Goal: Information Seeking & Learning: Learn about a topic

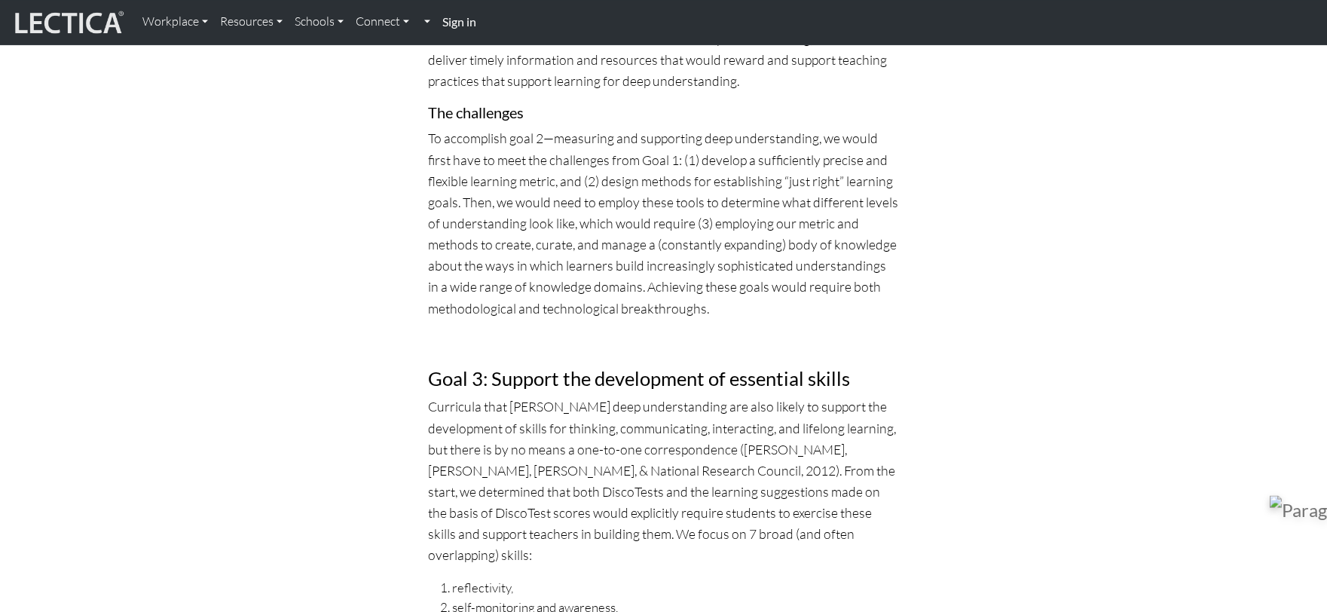
scroll to position [6445, 0]
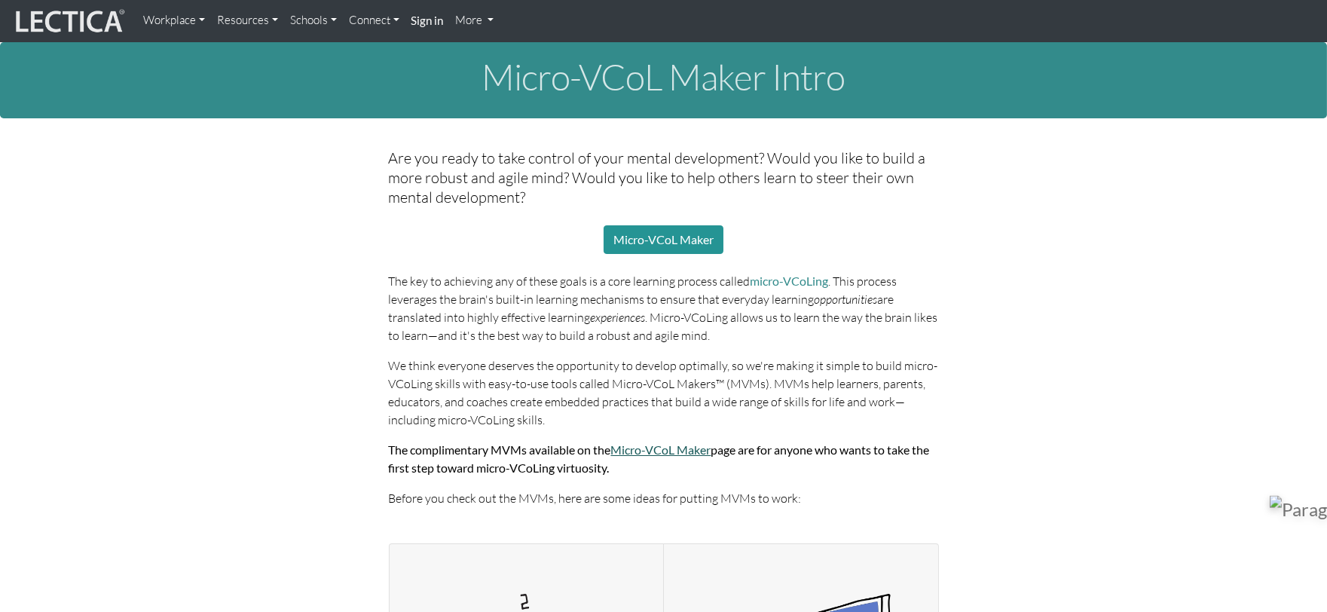
click at [688, 453] on link "Micro-VCoL Maker" at bounding box center [661, 449] width 100 height 14
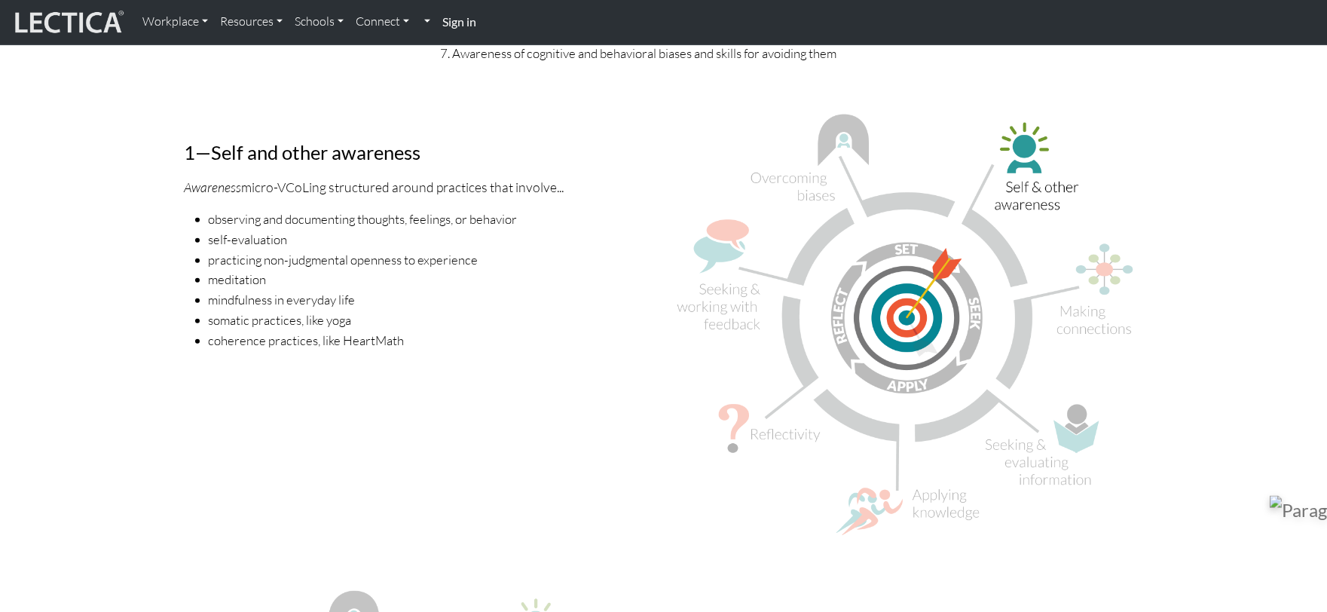
scroll to position [1674, 0]
